Goal: Task Accomplishment & Management: Use online tool/utility

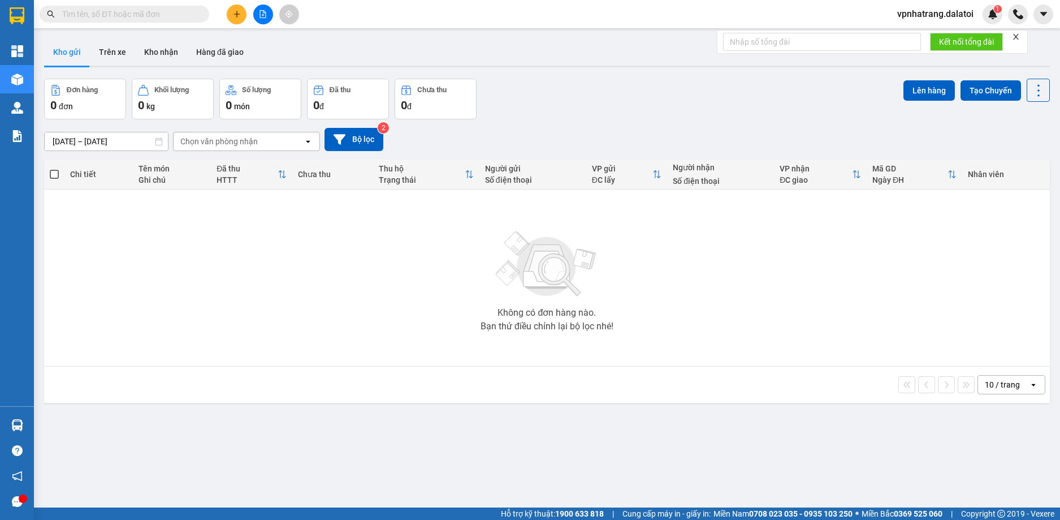
click at [950, 12] on span "vpnhatrang.dalatoi" at bounding box center [935, 14] width 94 height 14
click at [940, 36] on span "Đăng xuất" at bounding box center [940, 35] width 71 height 12
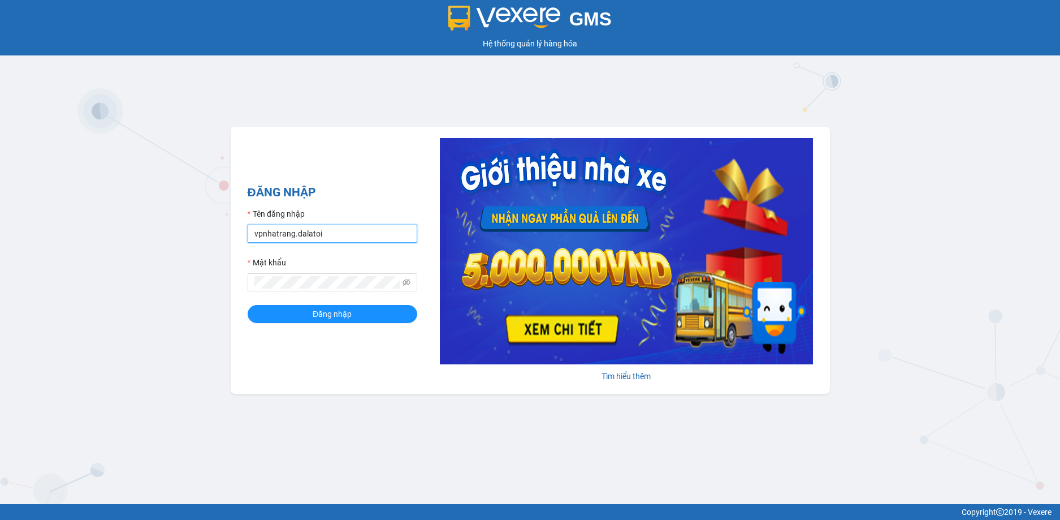
click at [368, 231] on input "vpnhatrang.dalatoi" at bounding box center [333, 233] width 170 height 18
type input "thao97.dalatoi"
click at [331, 309] on span "Đăng nhập" at bounding box center [332, 314] width 39 height 12
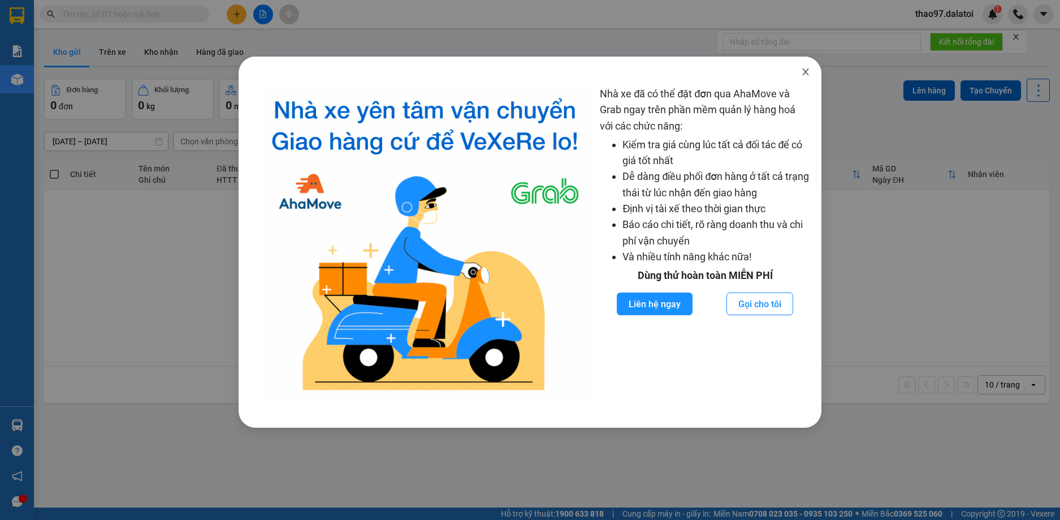
click at [806, 76] on icon "close" at bounding box center [805, 71] width 9 height 9
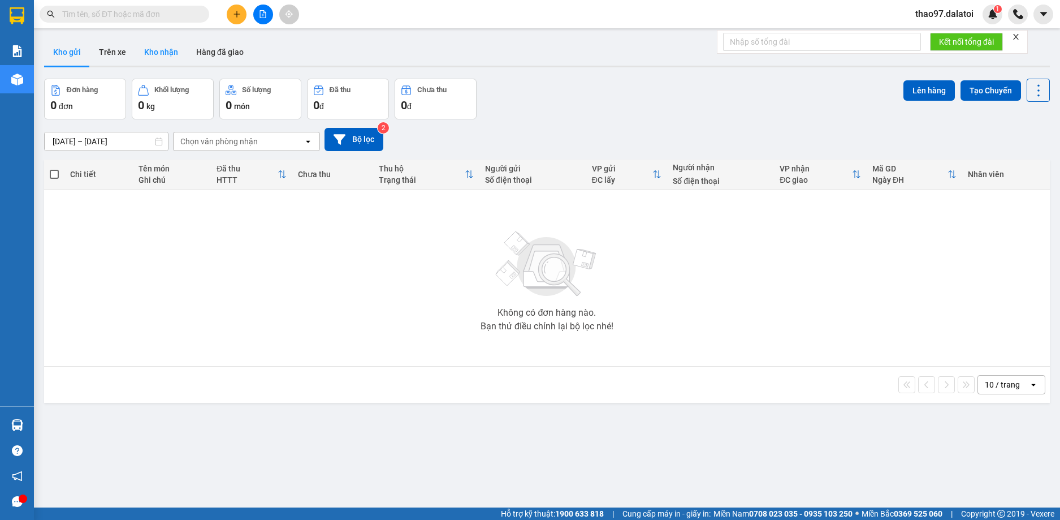
click at [160, 51] on button "Kho nhận" at bounding box center [161, 51] width 52 height 27
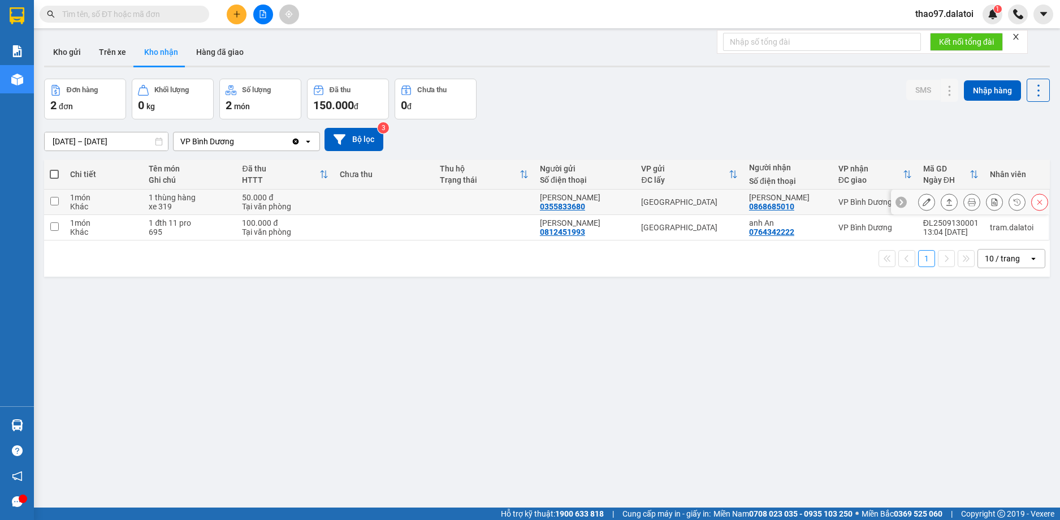
click at [56, 200] on input "checkbox" at bounding box center [54, 201] width 8 height 8
checkbox input "true"
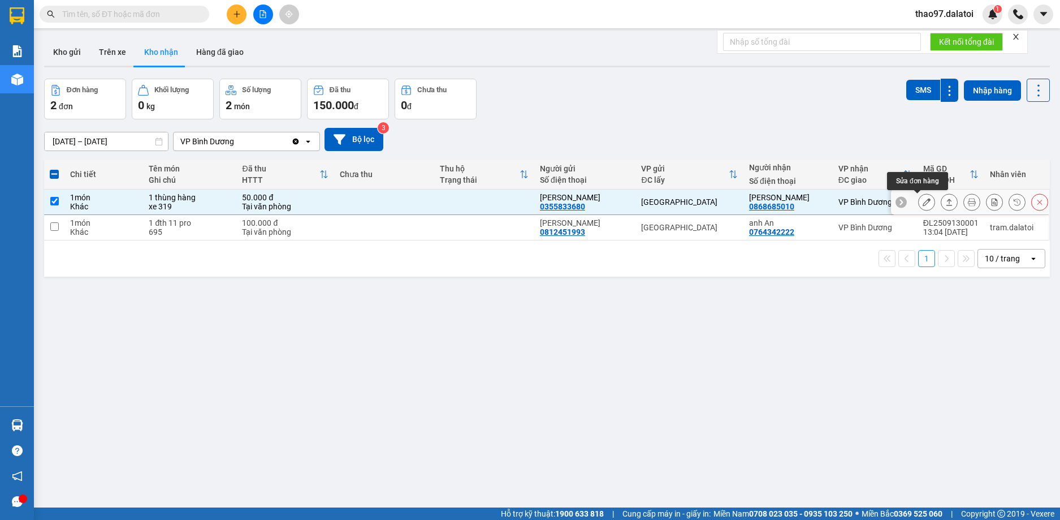
click at [923, 204] on icon at bounding box center [927, 202] width 8 height 8
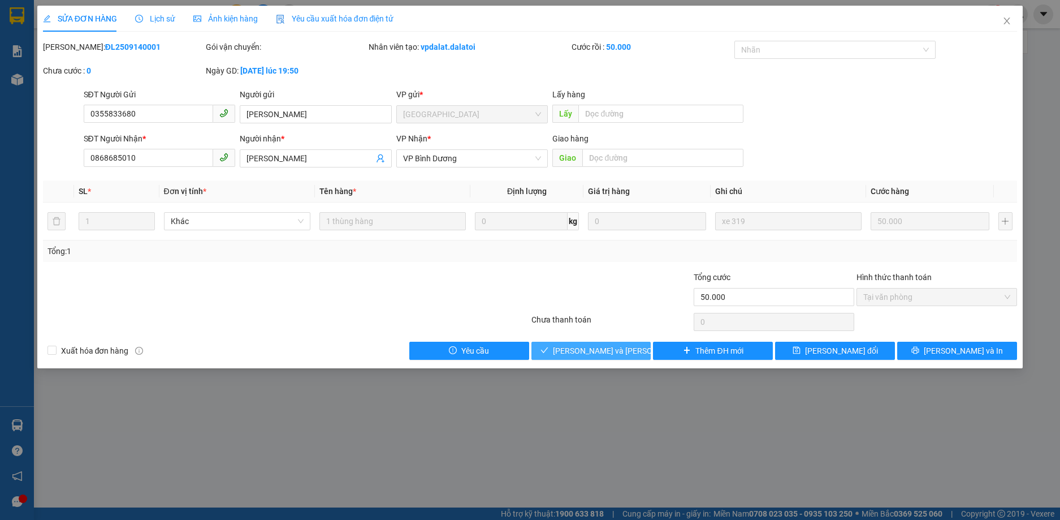
click at [595, 348] on span "[PERSON_NAME] và [PERSON_NAME] hàng" at bounding box center [629, 350] width 153 height 12
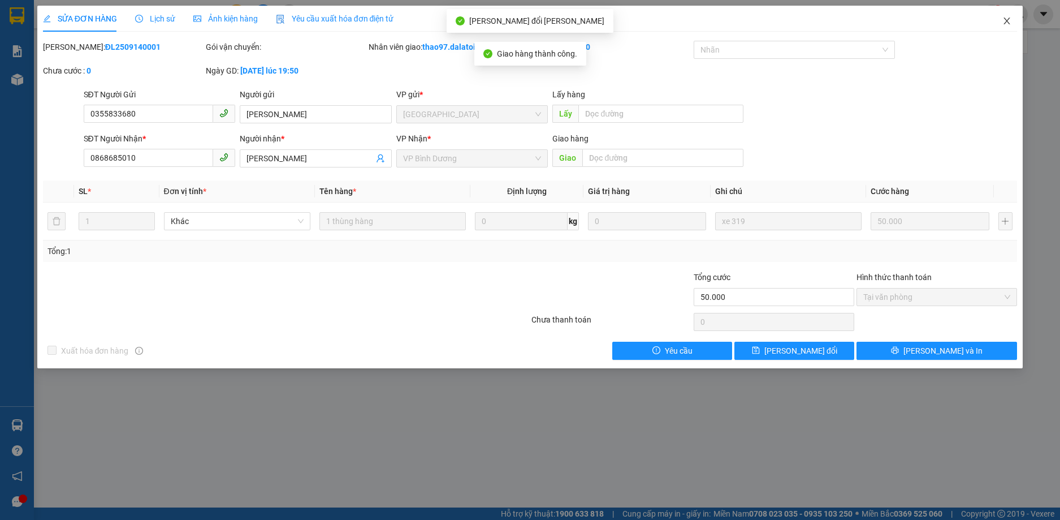
click at [1010, 19] on icon "close" at bounding box center [1007, 20] width 9 height 9
